Goal: Transaction & Acquisition: Purchase product/service

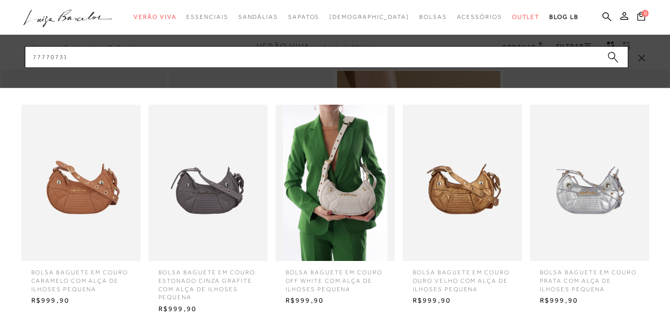
type input "77770731"
click at [77, 184] on img at bounding box center [80, 183] width 119 height 156
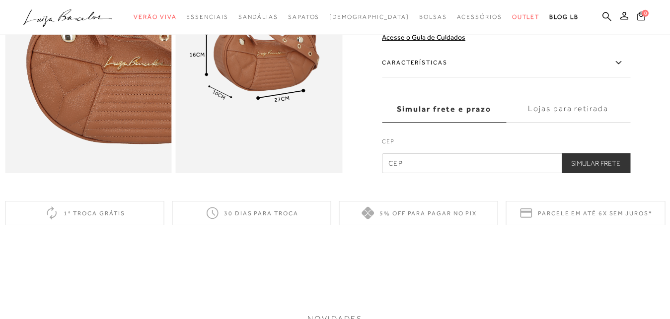
scroll to position [594, 0]
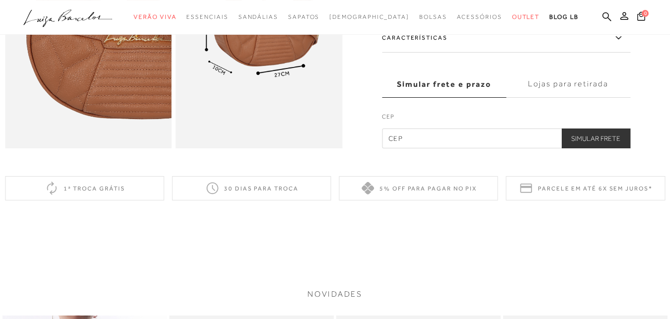
click at [622, 44] on icon at bounding box center [618, 38] width 12 height 12
click at [0, 0] on input "Características" at bounding box center [0, 0] width 0 height 0
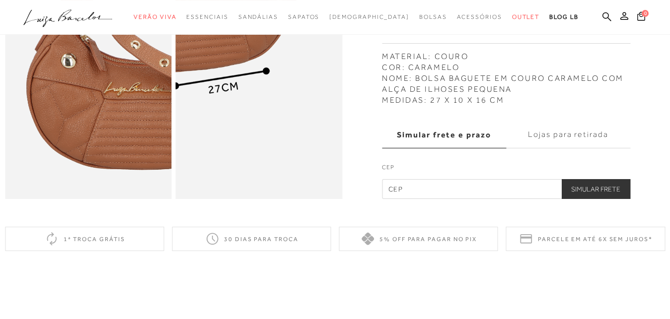
scroll to position [493, 0]
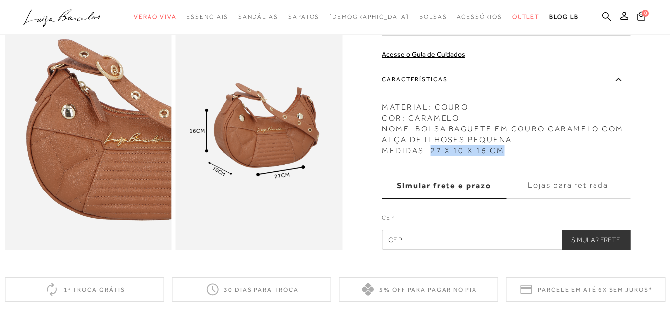
drag, startPoint x: 434, startPoint y: 168, endPoint x: 506, endPoint y: 168, distance: 72.0
click at [506, 156] on div "MATERIAL: COURO COR: CARAMELO NOME: BOLSA BAGUETE EM COURO CARAMELO COM ALÇA DE…" at bounding box center [506, 127] width 248 height 60
copy div "27 X 10 X 16 CM"
